Goal: Information Seeking & Learning: Learn about a topic

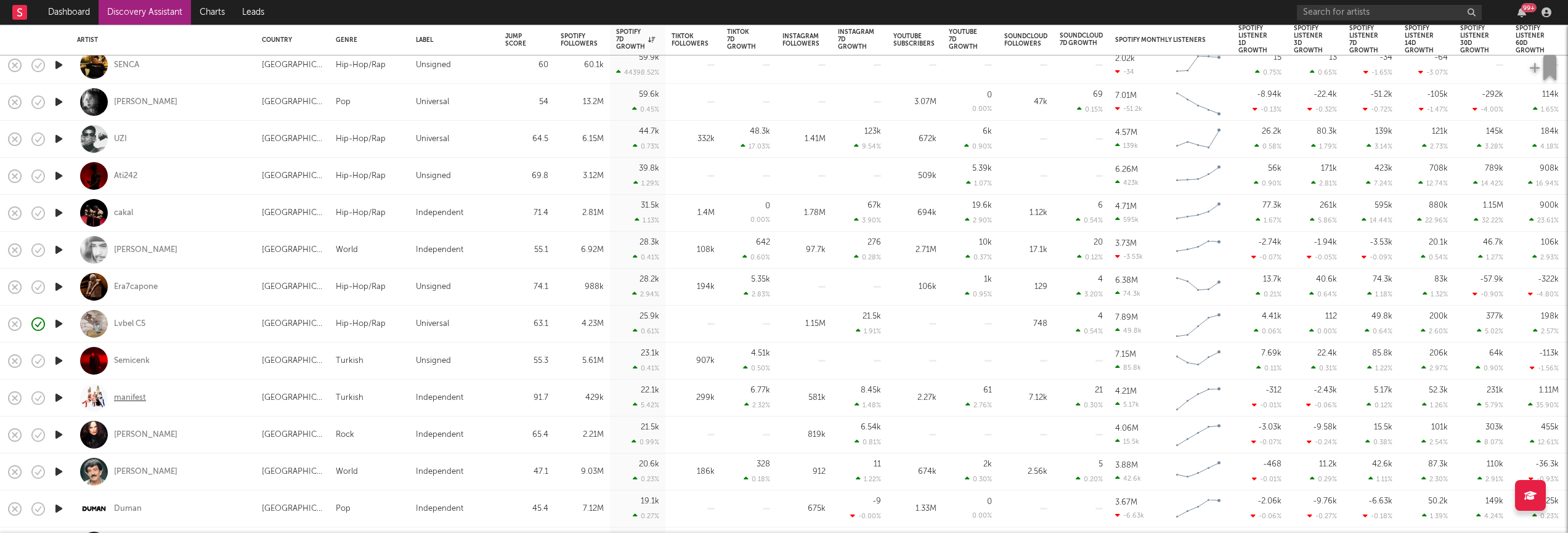
click at [125, 394] on div "manifest" at bounding box center [130, 398] width 32 height 11
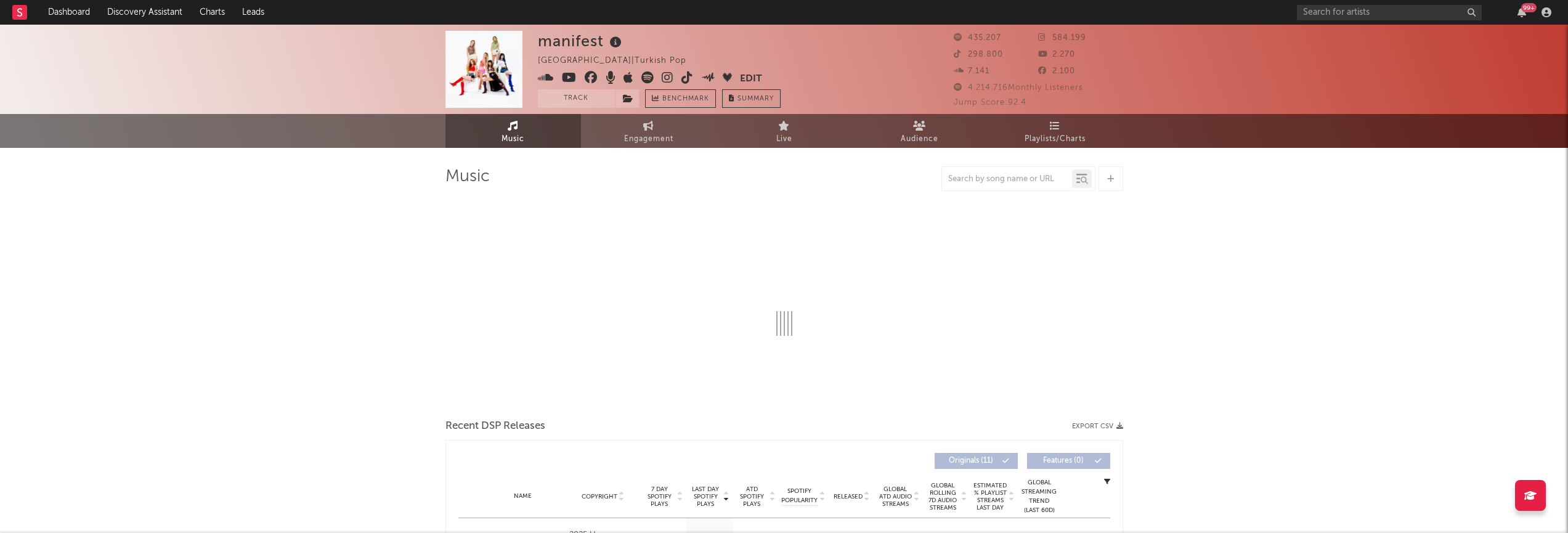
select select "6m"
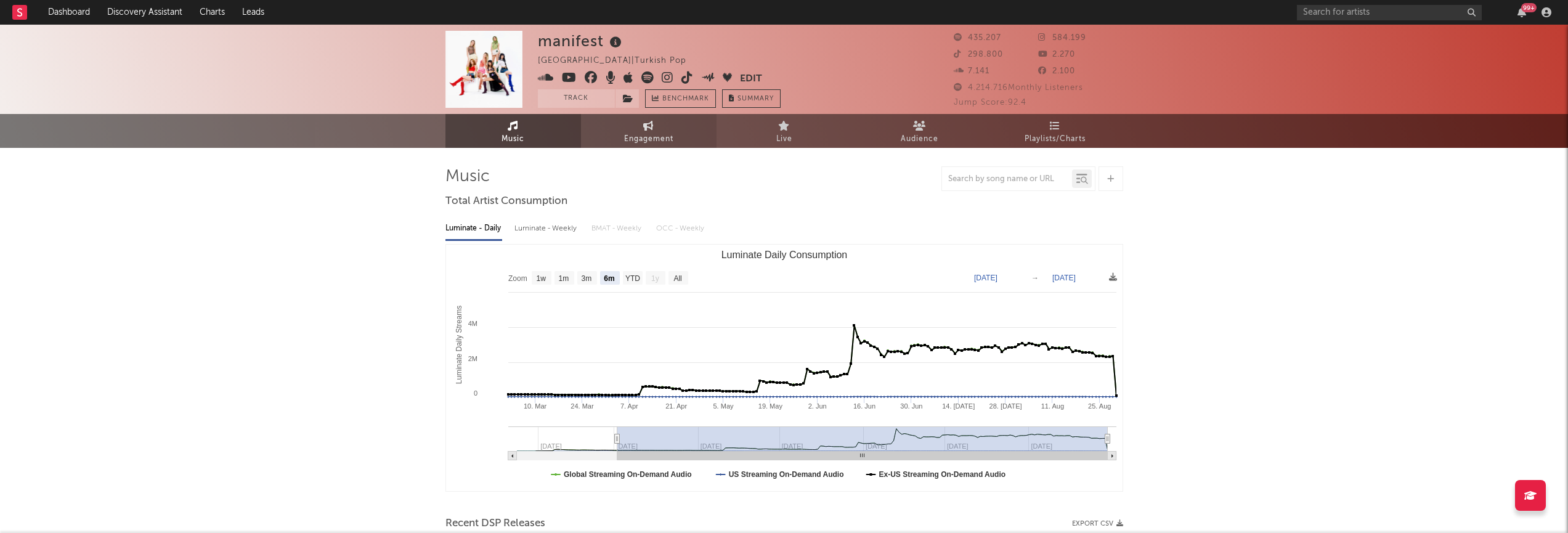
click at [648, 137] on span "Engagement" at bounding box center [649, 139] width 49 height 15
select select "1w"
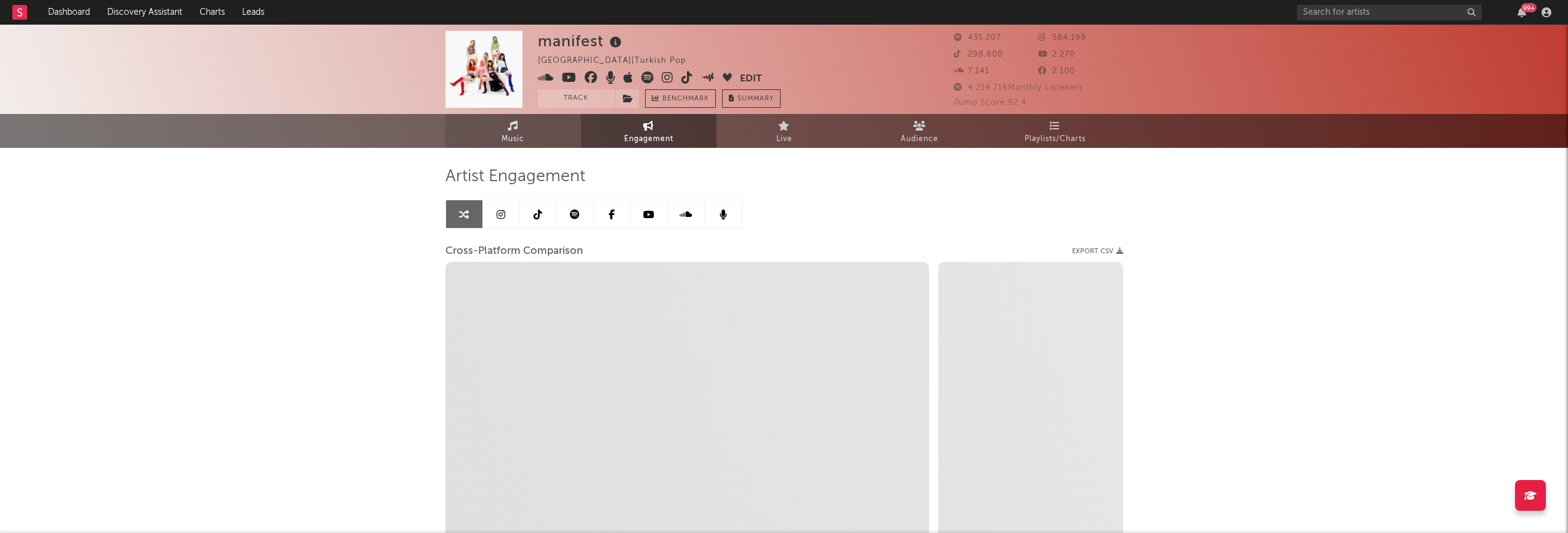
click at [512, 130] on icon at bounding box center [513, 125] width 11 height 10
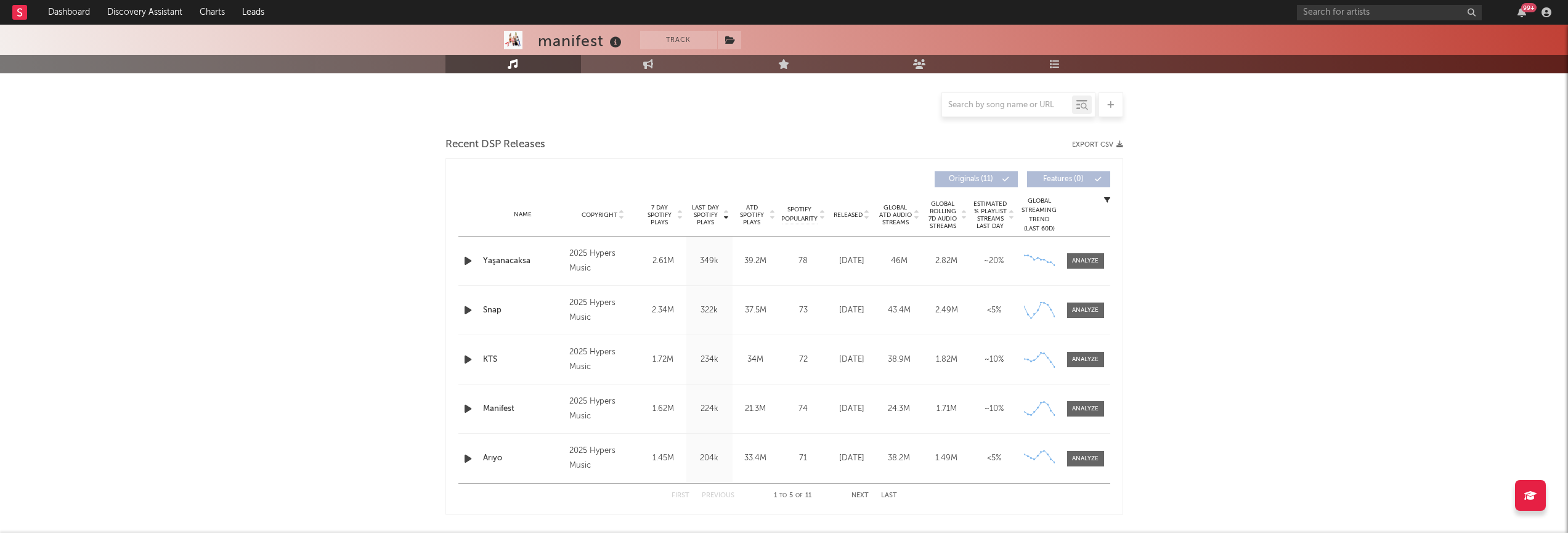
select select "6m"
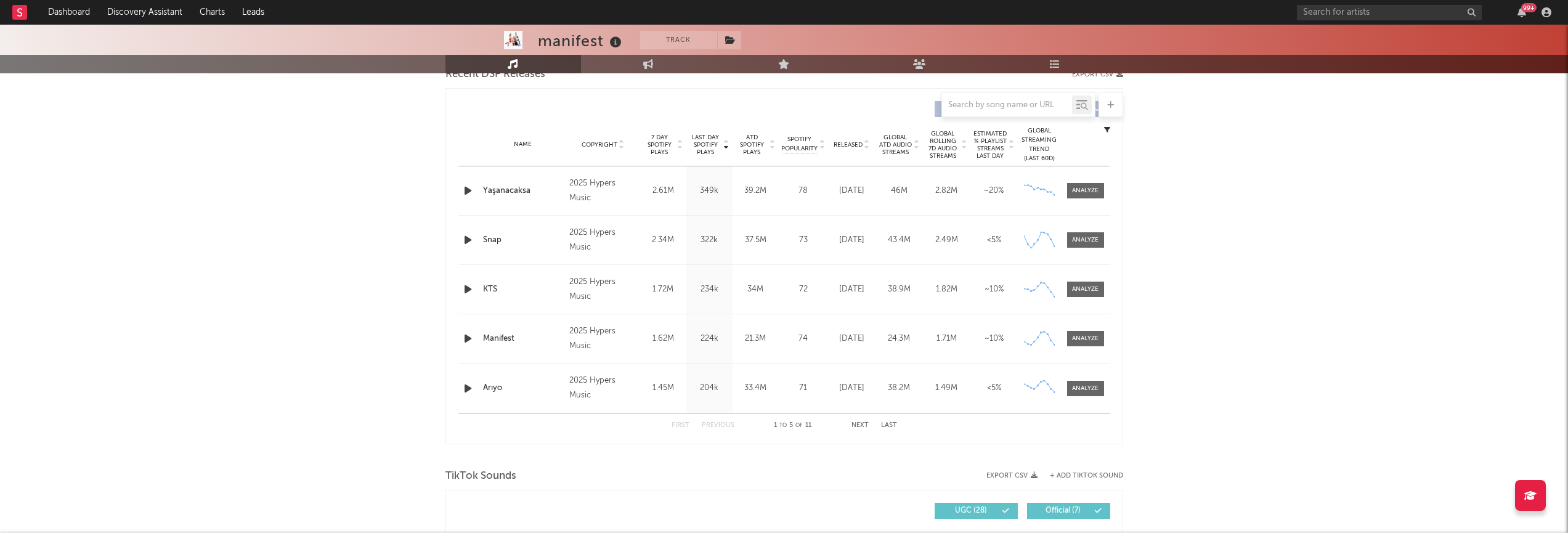
scroll to position [457, 0]
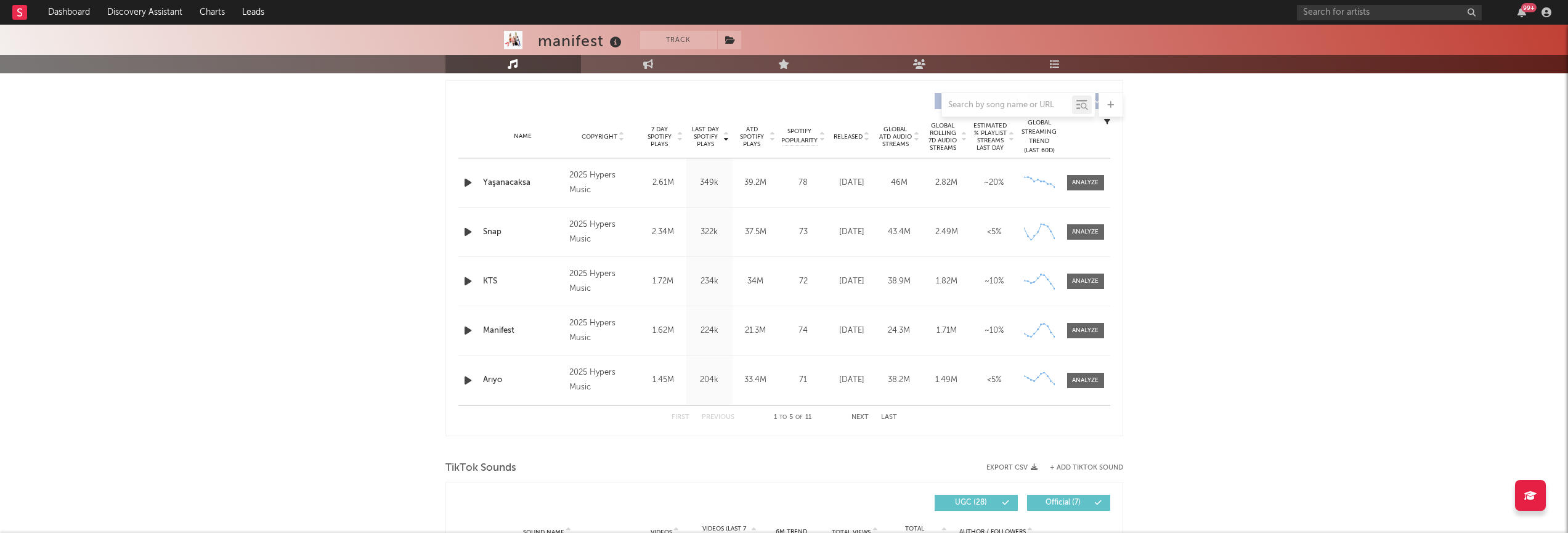
drag, startPoint x: 857, startPoint y: 415, endPoint x: 850, endPoint y: 415, distance: 7.0
click at [856, 415] on button "Next" at bounding box center [860, 418] width 17 height 7
click at [862, 414] on button "Next" at bounding box center [860, 418] width 17 height 7
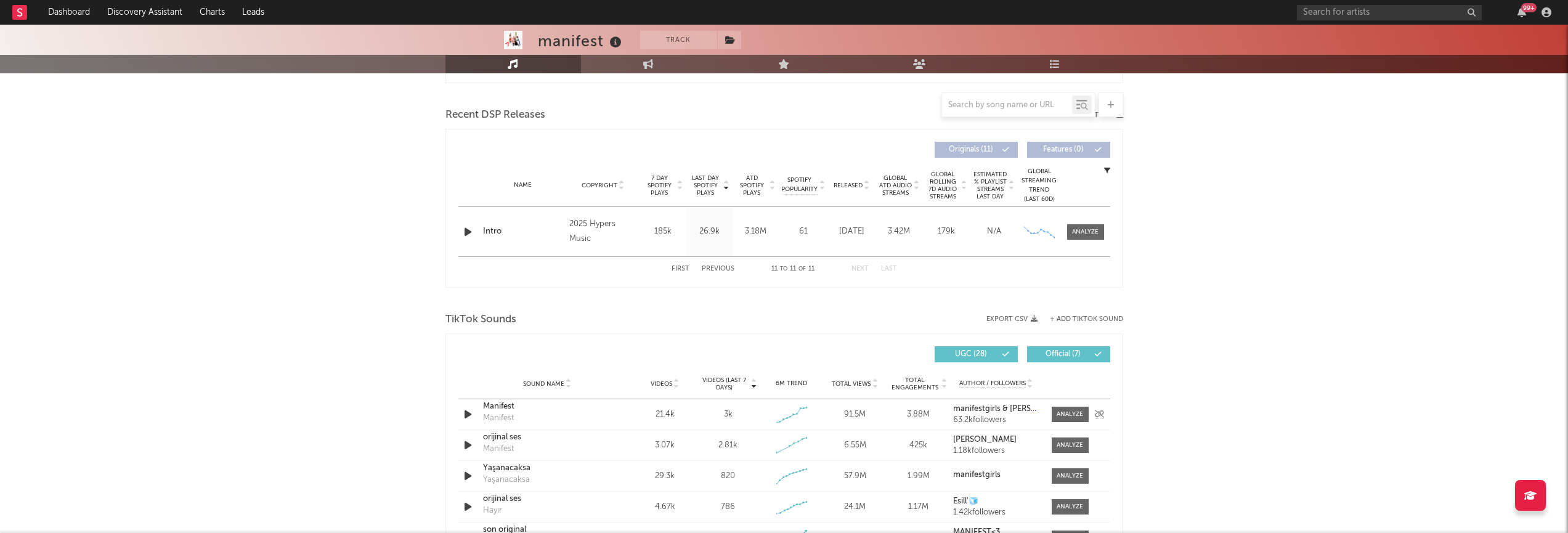
scroll to position [399, 0]
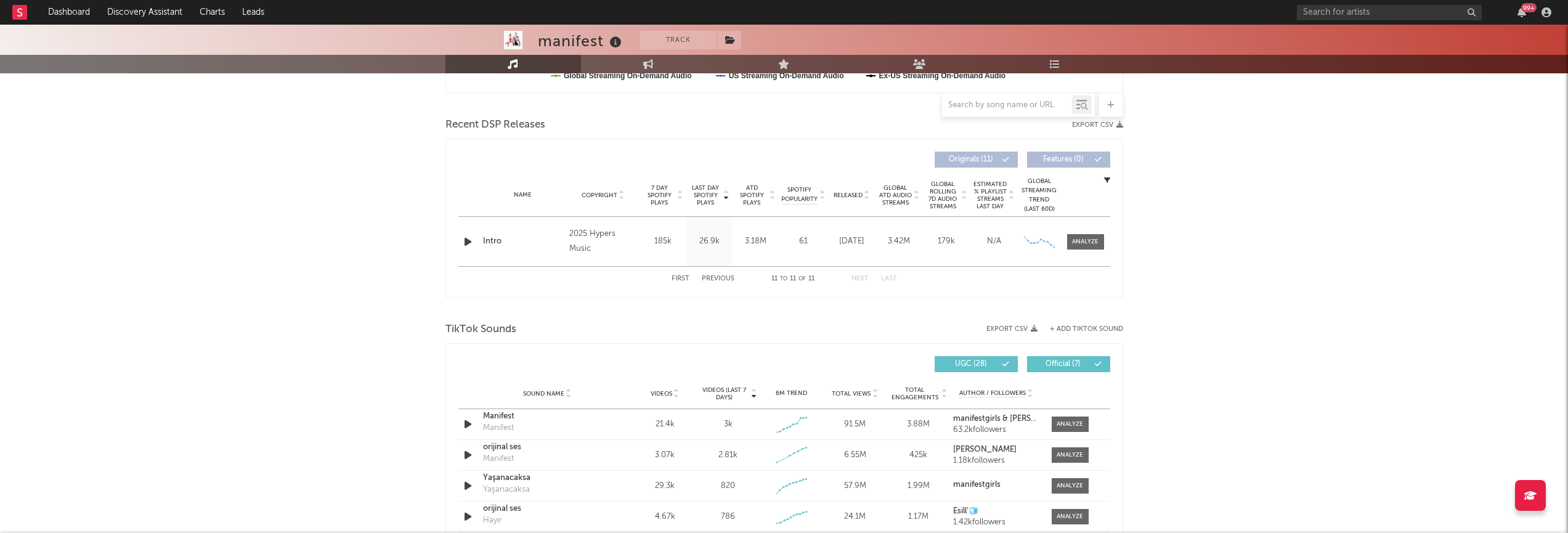
click at [686, 278] on button "First" at bounding box center [680, 279] width 18 height 7
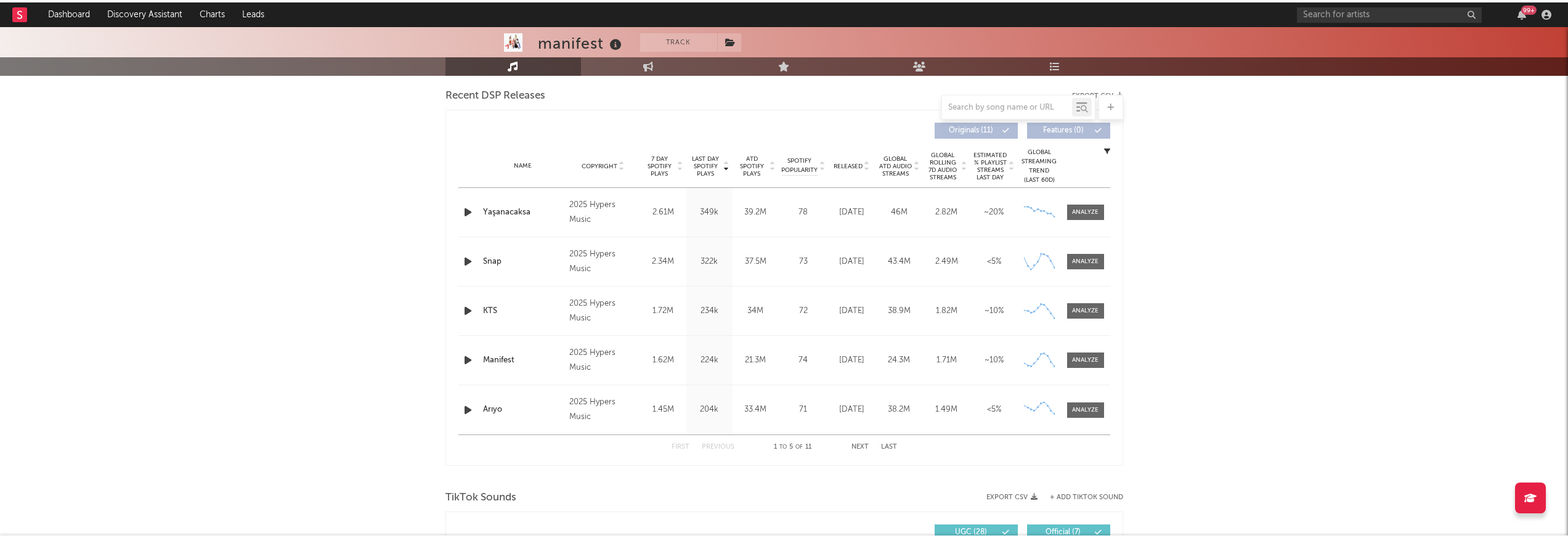
scroll to position [431, 0]
